Goal: Navigation & Orientation: Find specific page/section

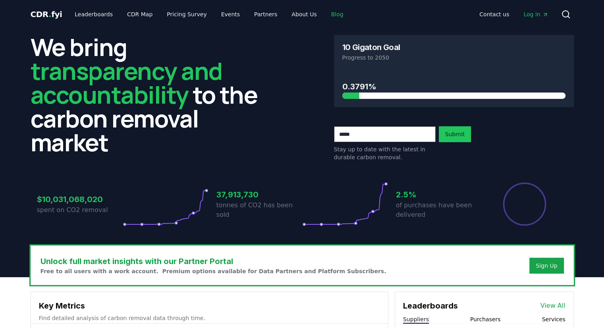
click at [325, 12] on link "Blog" at bounding box center [337, 14] width 25 height 14
click at [325, 15] on link "Blog" at bounding box center [337, 14] width 25 height 14
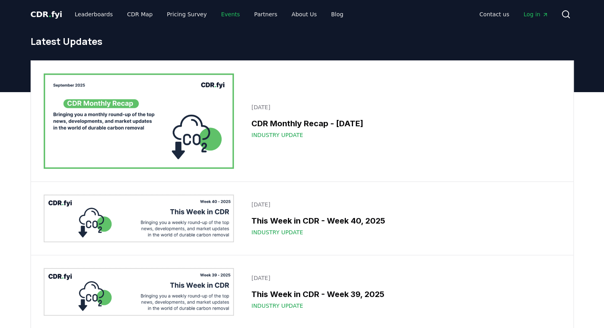
click at [221, 8] on link "Events" at bounding box center [230, 14] width 31 height 14
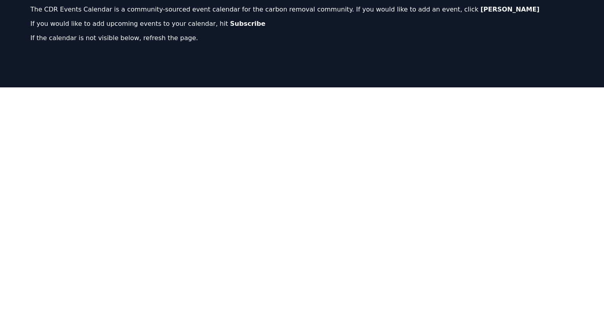
scroll to position [79, 0]
